Goal: Information Seeking & Learning: Understand process/instructions

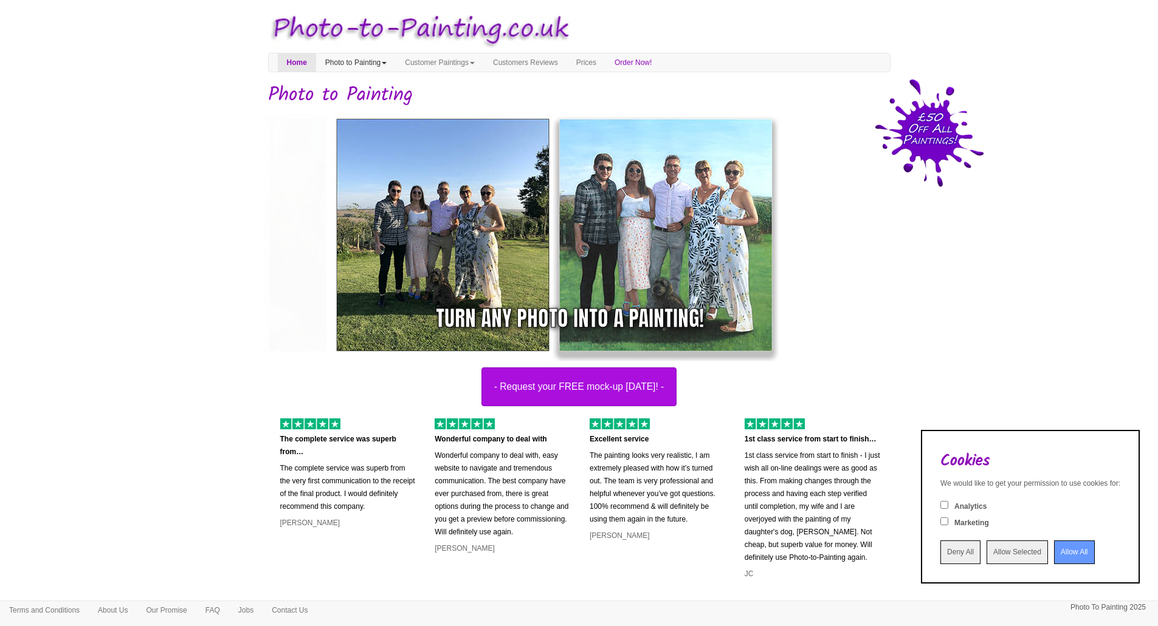
click at [382, 62] on link "Photo to Painting" at bounding box center [356, 62] width 80 height 18
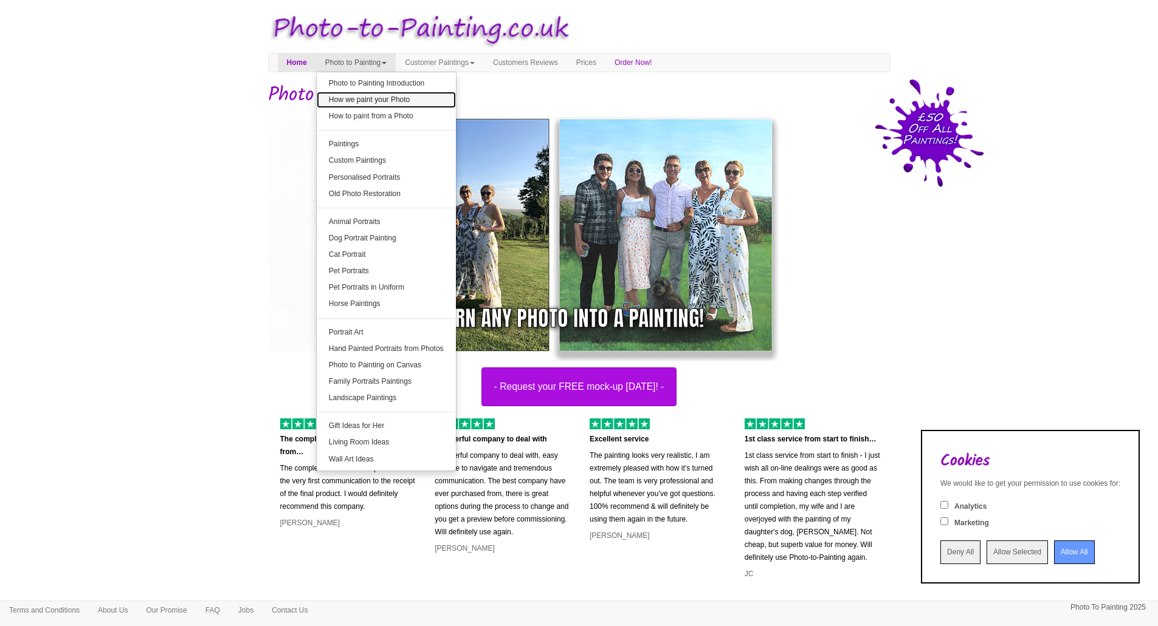
click at [396, 100] on link "How we paint your Photo" at bounding box center [386, 100] width 139 height 16
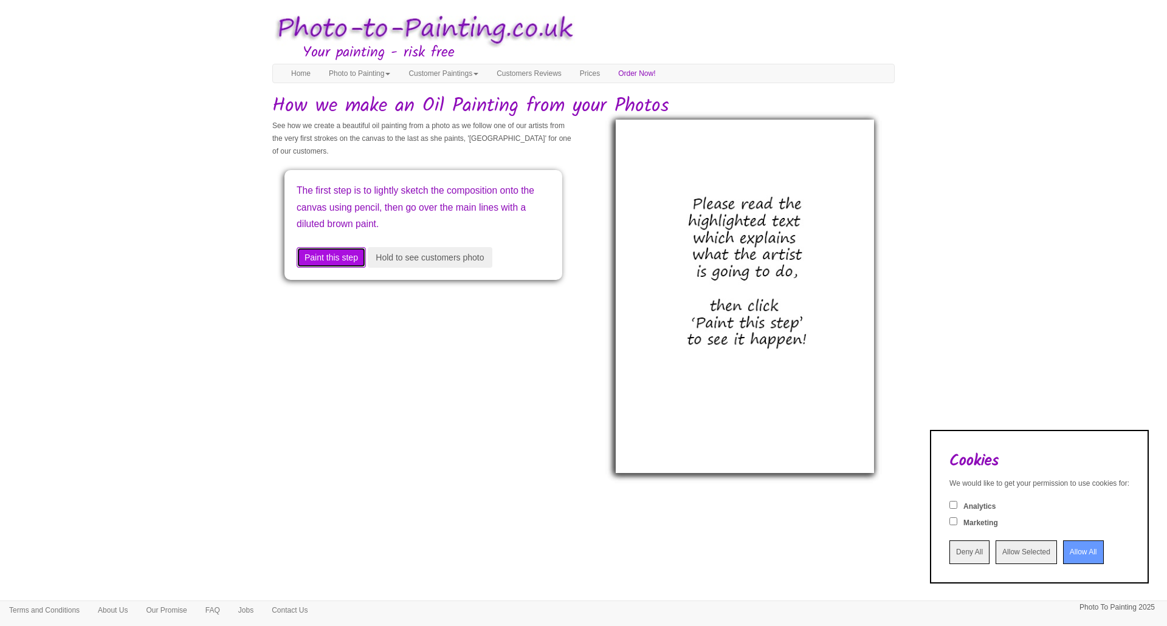
click at [332, 255] on button "Paint this step" at bounding box center [331, 257] width 69 height 21
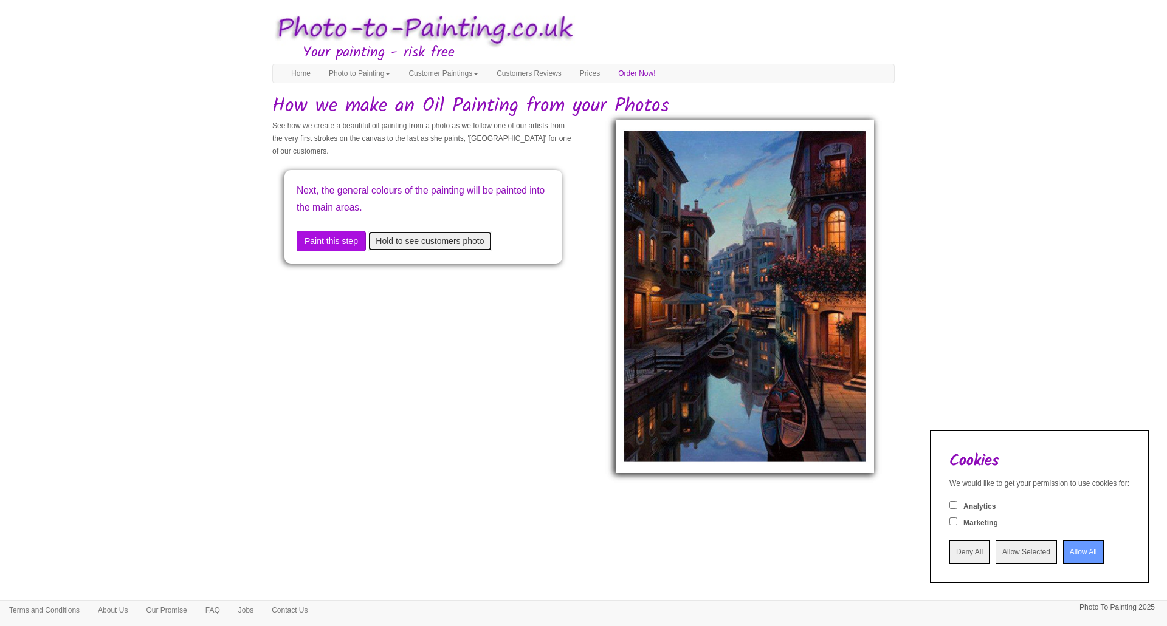
click at [413, 238] on button "Hold to see customers photo" at bounding box center [430, 241] width 124 height 21
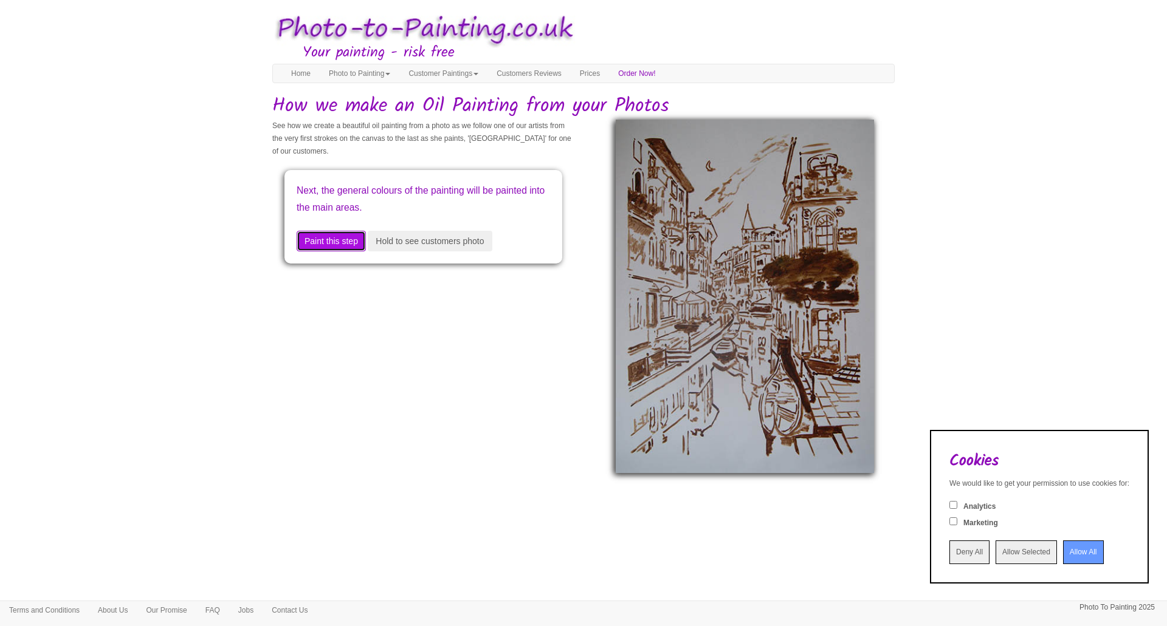
click at [318, 241] on button "Paint this step" at bounding box center [331, 241] width 69 height 21
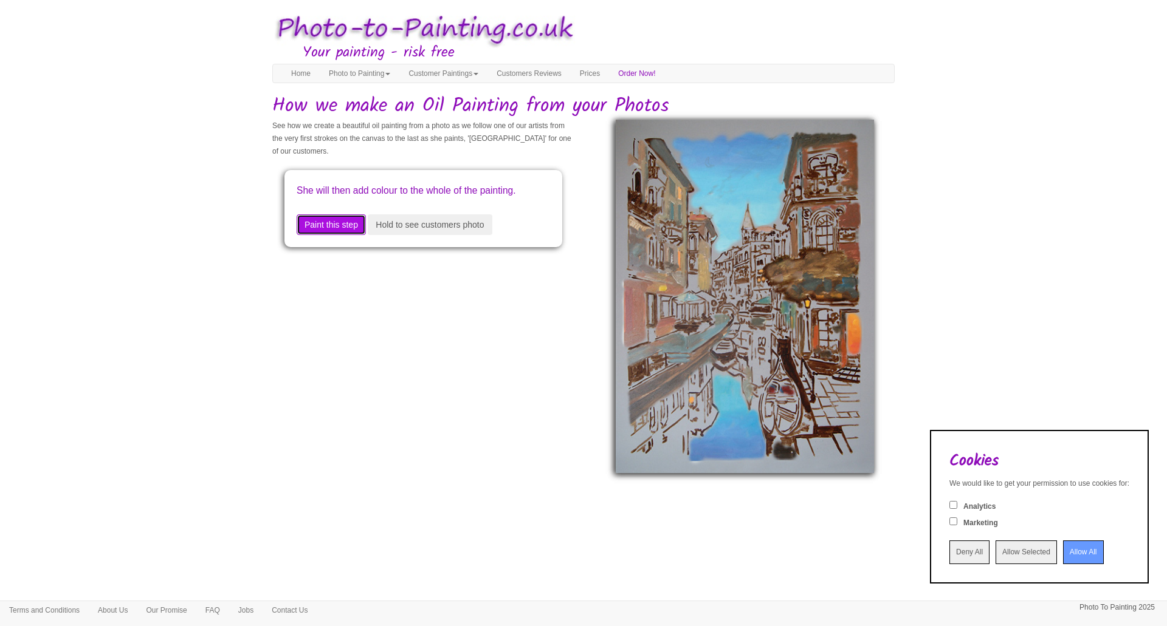
click at [318, 235] on button "Paint this step" at bounding box center [331, 224] width 69 height 21
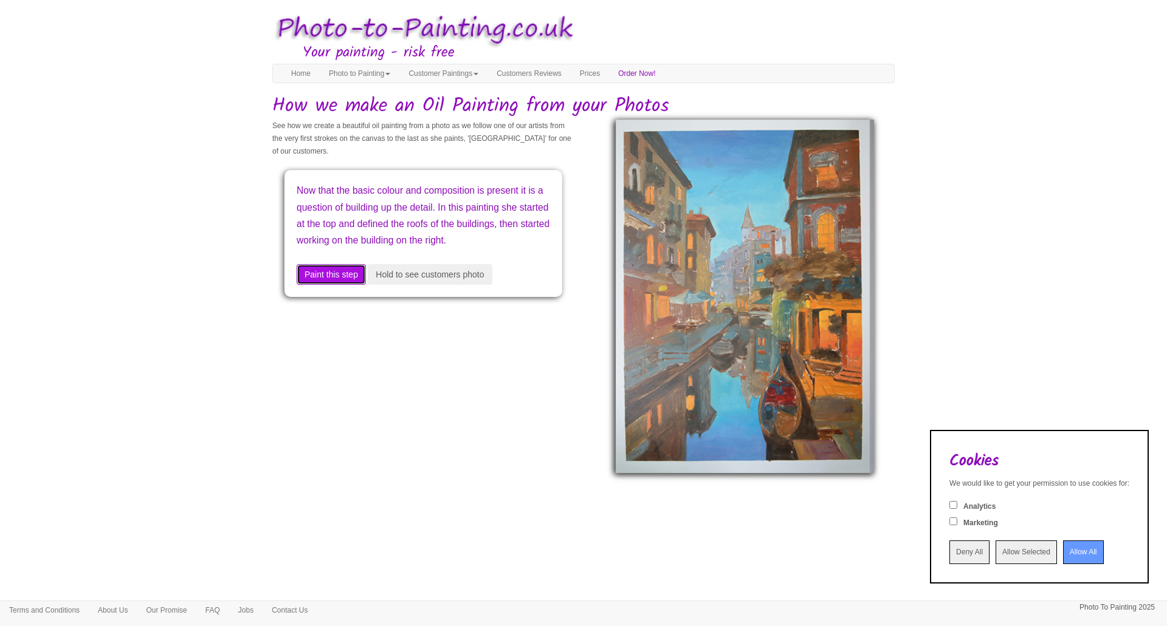
click at [338, 283] on button "Paint this step" at bounding box center [331, 274] width 69 height 21
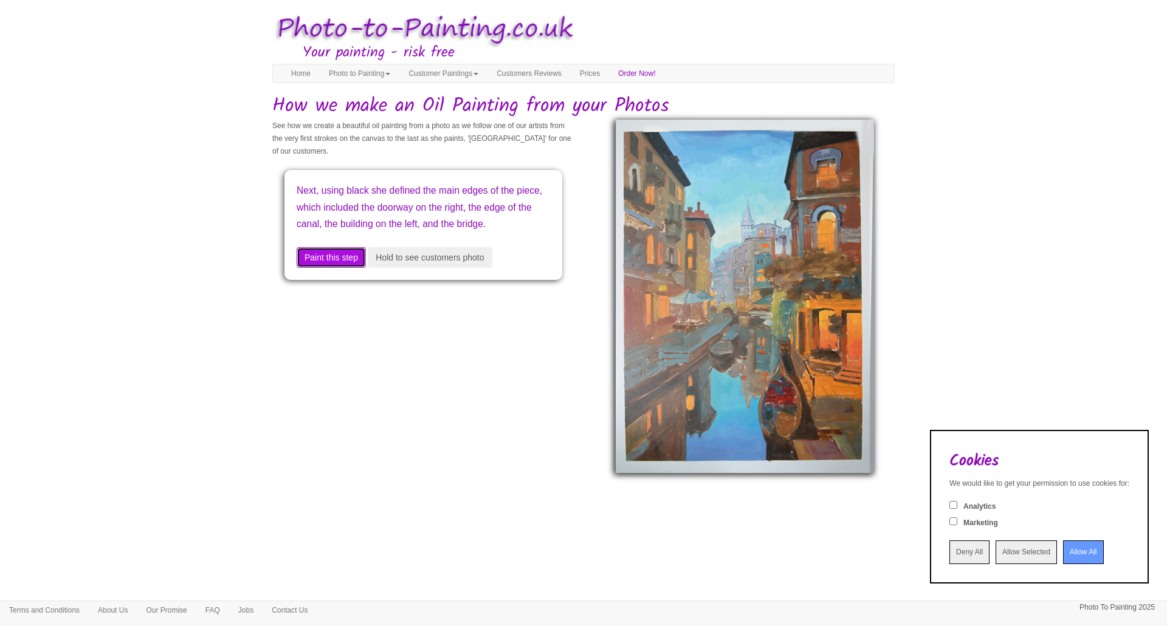
click at [356, 268] on button "Paint this step" at bounding box center [331, 257] width 69 height 21
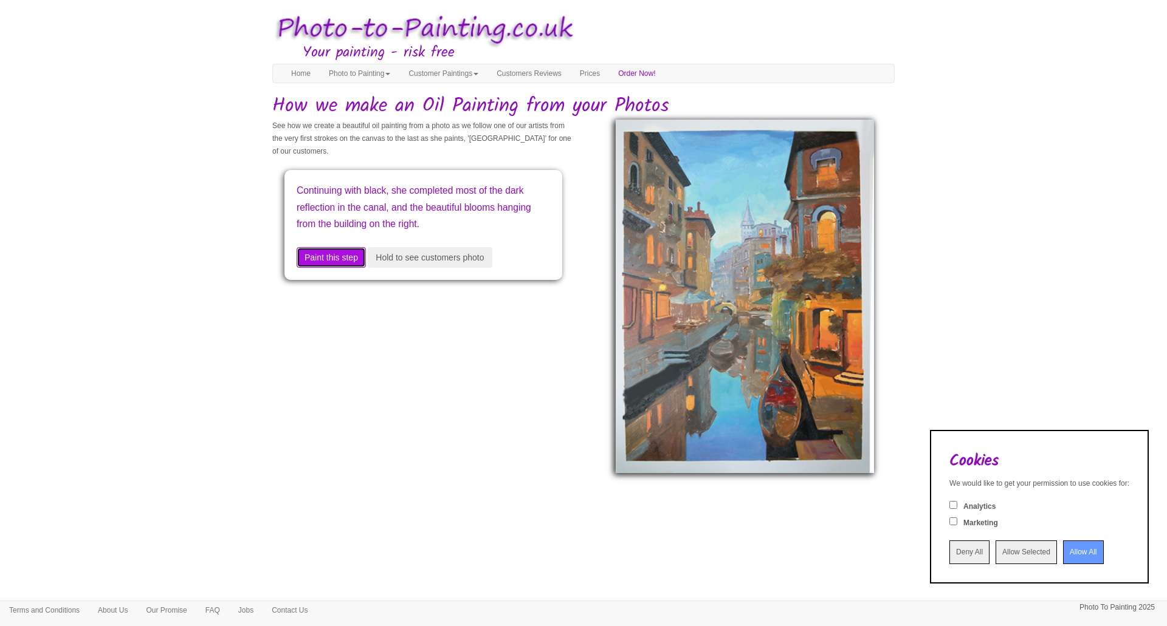
click at [360, 253] on button "Paint this step" at bounding box center [331, 257] width 69 height 21
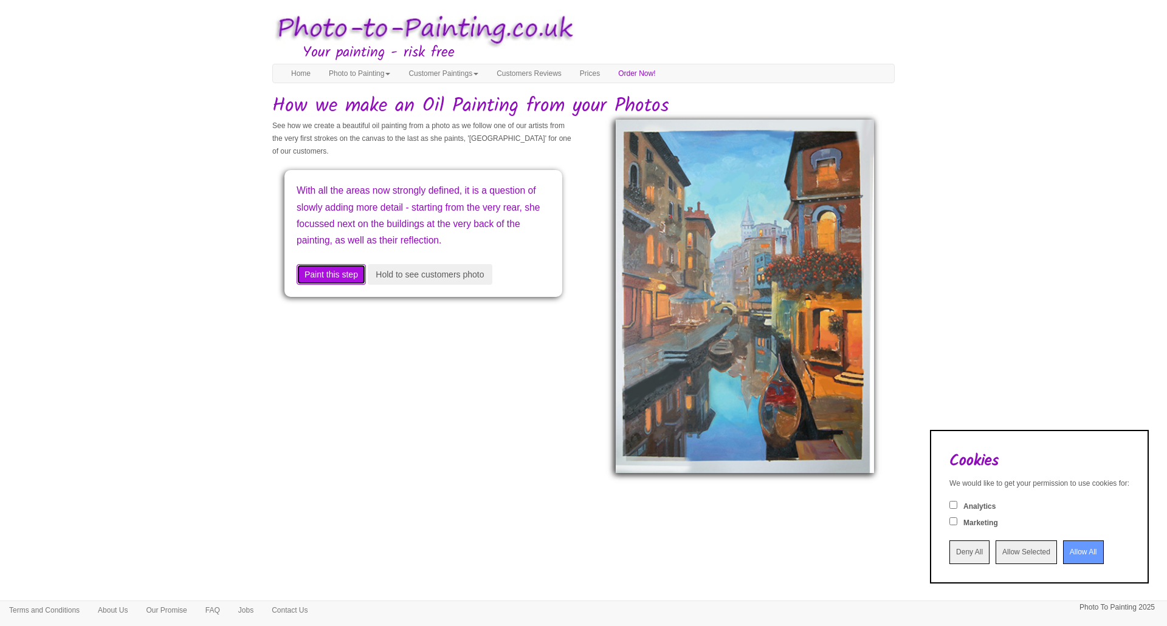
click at [349, 284] on button "Paint this step" at bounding box center [331, 274] width 69 height 21
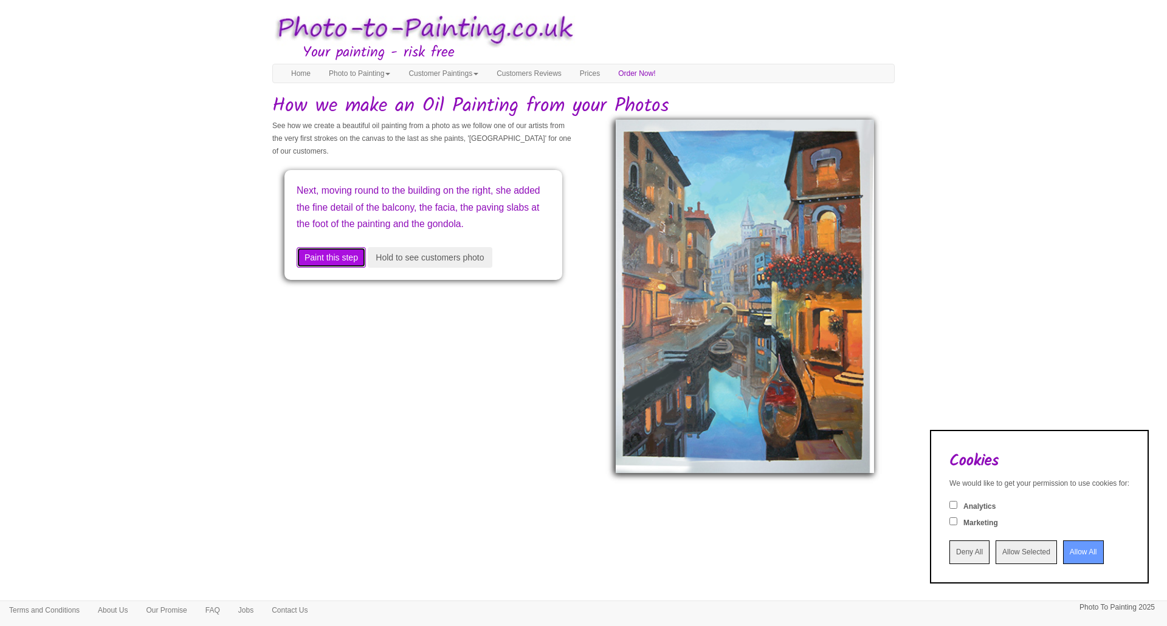
click at [355, 265] on button "Paint this step" at bounding box center [331, 257] width 69 height 21
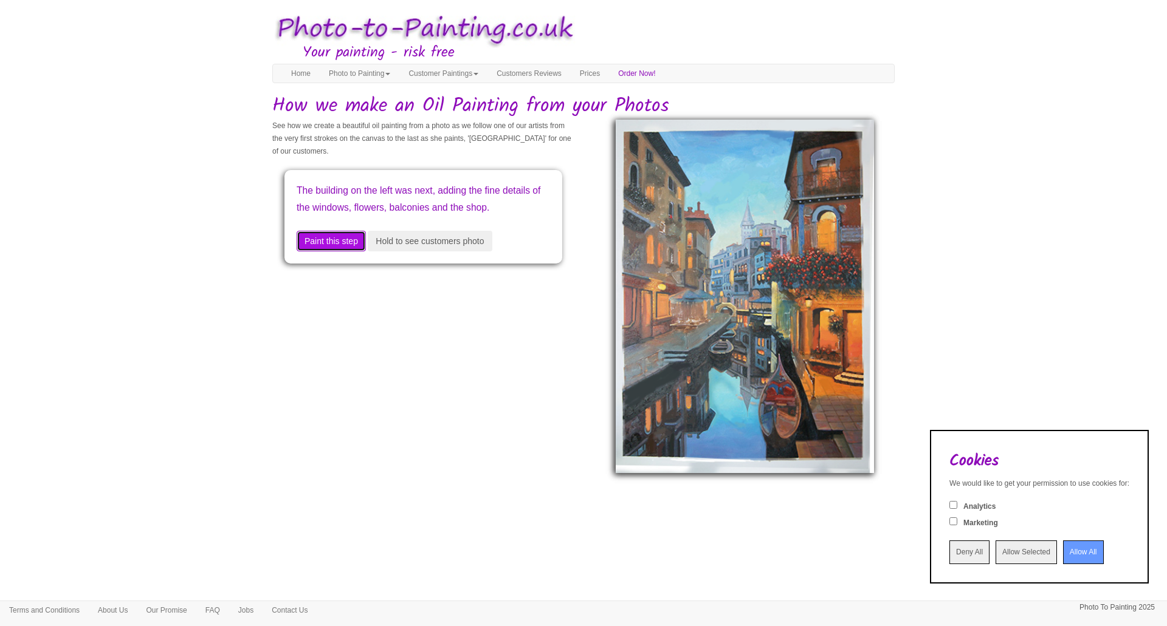
click at [355, 252] on button "Paint this step" at bounding box center [331, 241] width 69 height 21
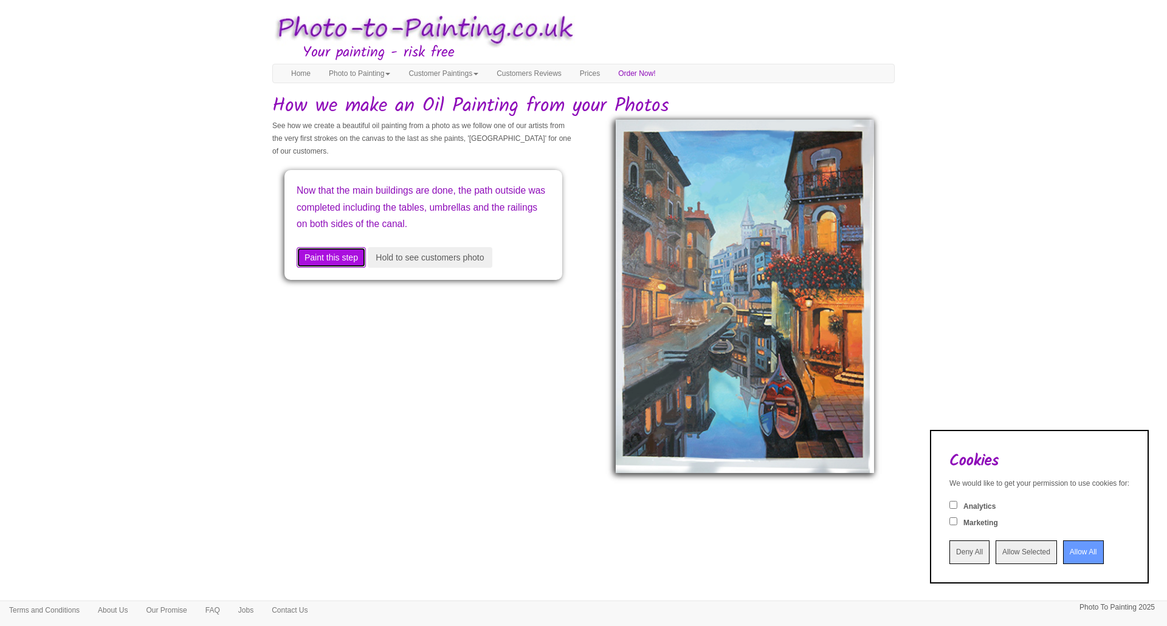
click at [354, 268] on button "Paint this step" at bounding box center [331, 257] width 69 height 21
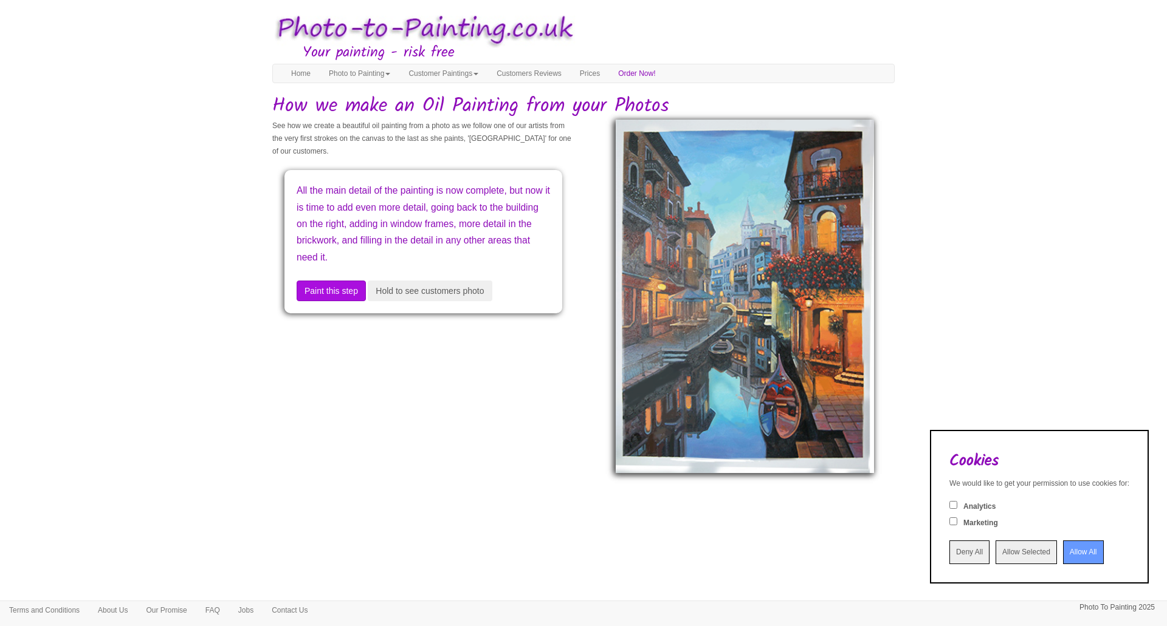
click at [354, 276] on div "All the main detail of the painting is now complete, but now it is time to add …" at bounding box center [423, 241] width 278 height 143
click at [354, 283] on button "Paint this step" at bounding box center [331, 291] width 69 height 21
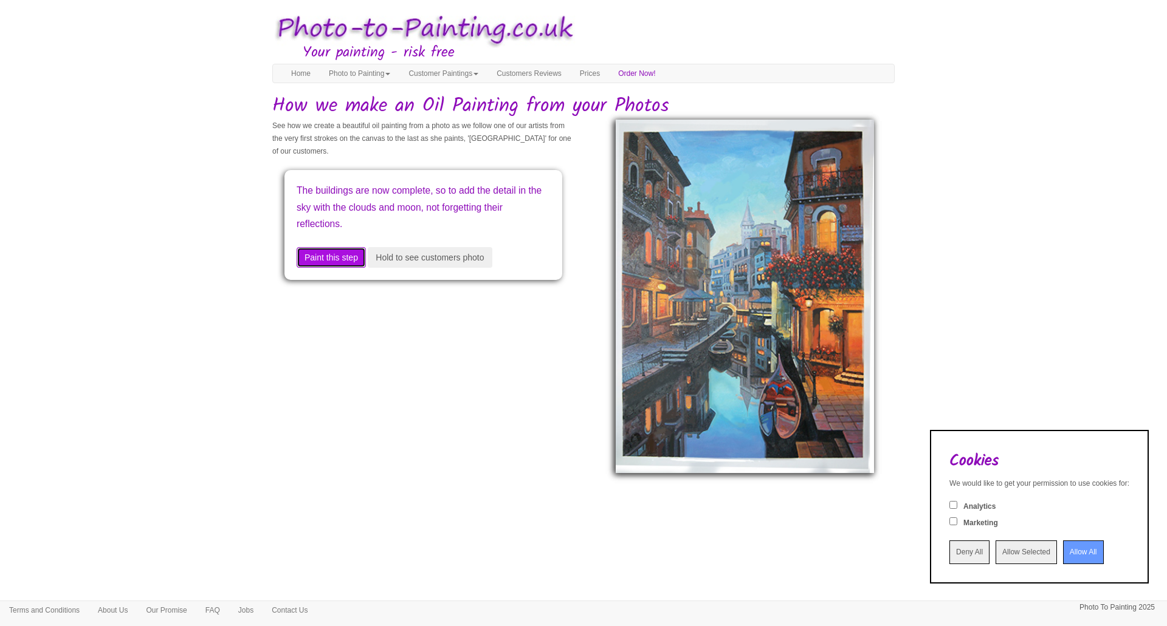
click at [354, 248] on button "Paint this step" at bounding box center [331, 257] width 69 height 21
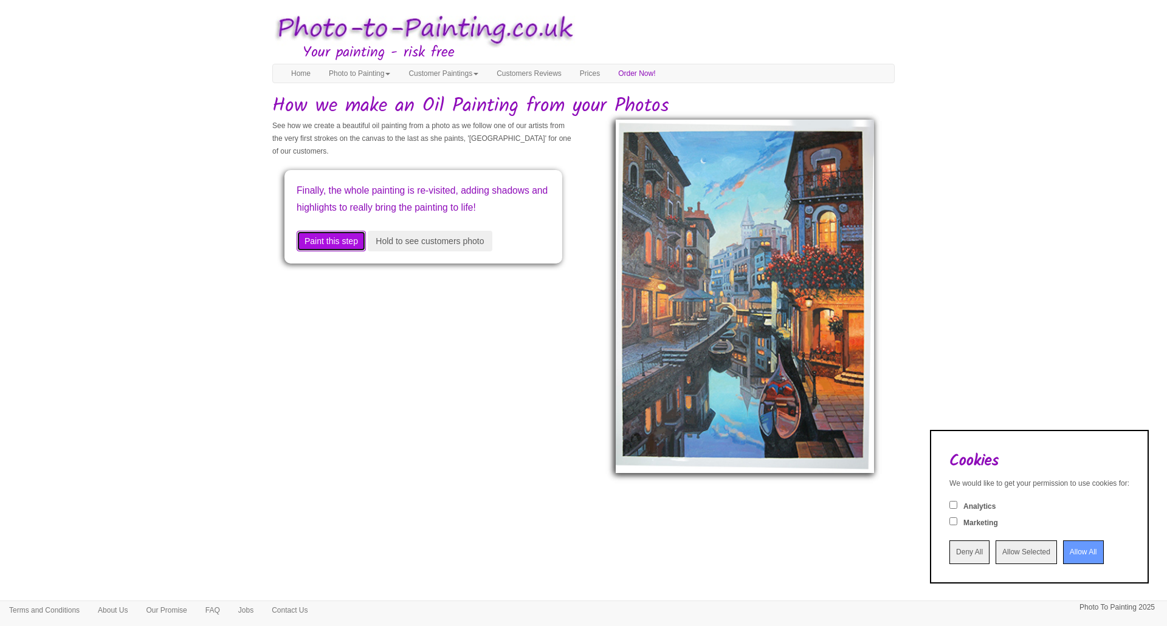
click at [354, 249] on button "Paint this step" at bounding box center [331, 241] width 69 height 21
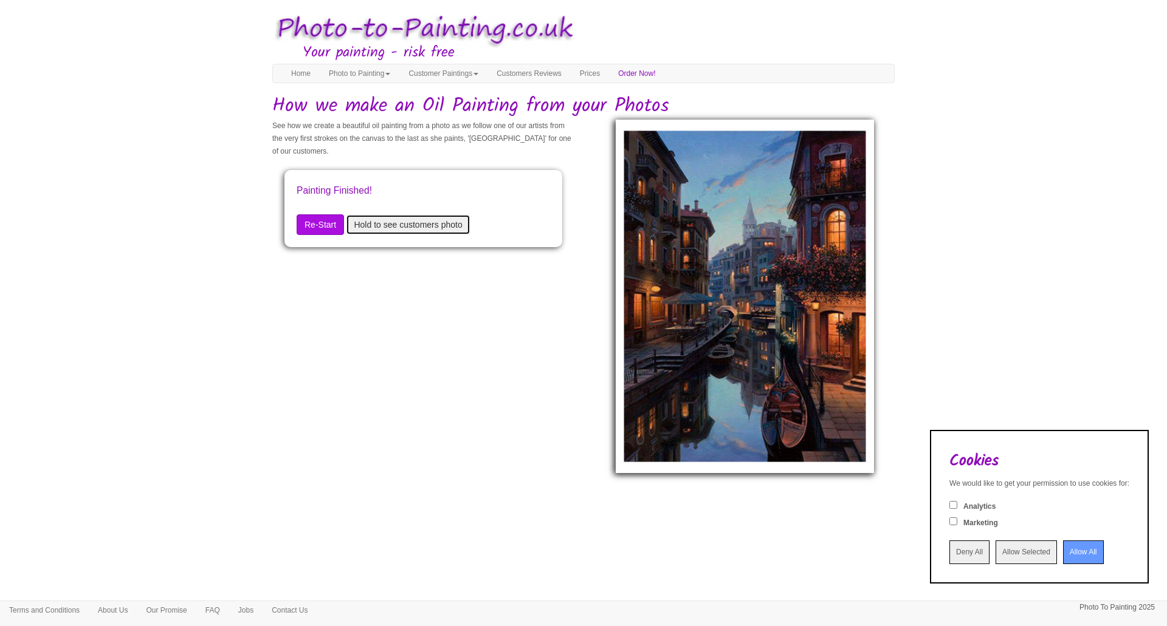
click at [383, 224] on button "Hold to see customers photo" at bounding box center [408, 224] width 124 height 21
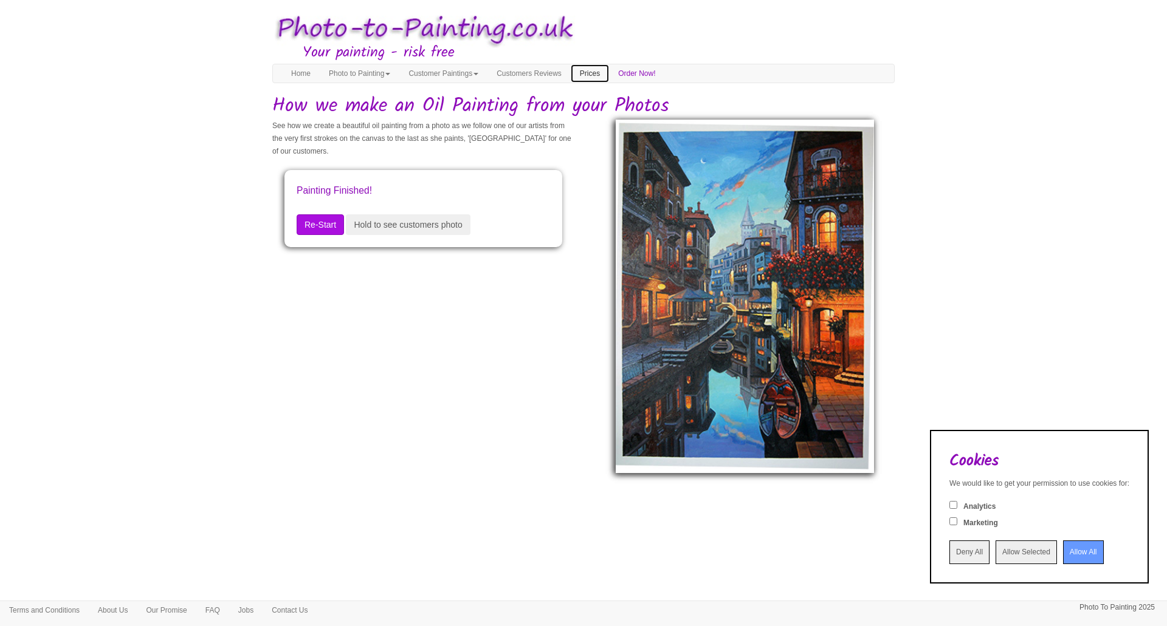
click at [602, 70] on link "Prices" at bounding box center [590, 73] width 38 height 18
